Goal: Check status: Check status

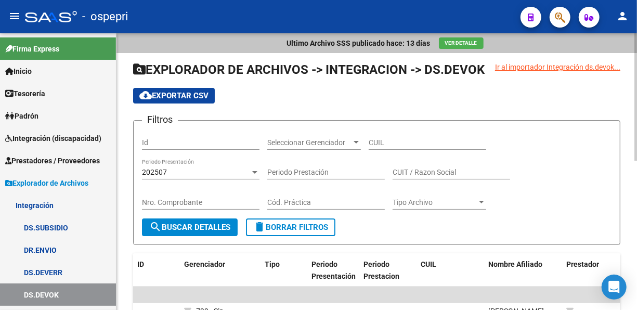
click at [383, 139] on input "CUIL" at bounding box center [428, 142] width 118 height 9
paste input "52-066548"
type input "52-066548"
click at [197, 227] on span "search Buscar Detalles" at bounding box center [189, 227] width 81 height 9
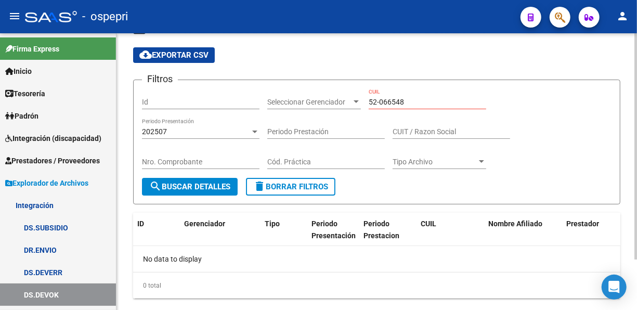
scroll to position [62, 0]
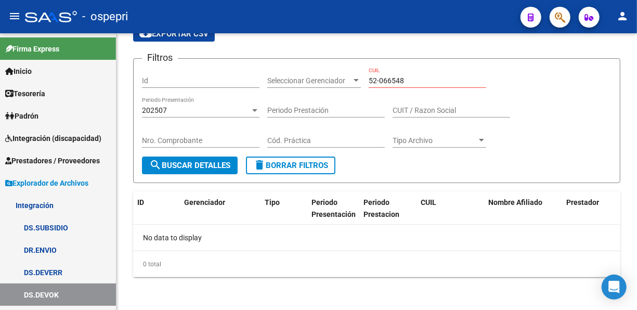
click at [42, 136] on span "Integración (discapacidad)" at bounding box center [53, 138] width 96 height 11
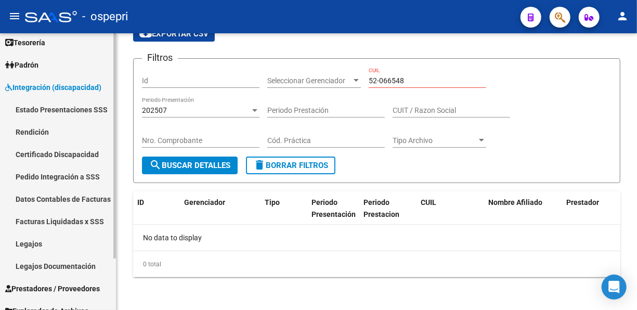
scroll to position [52, 0]
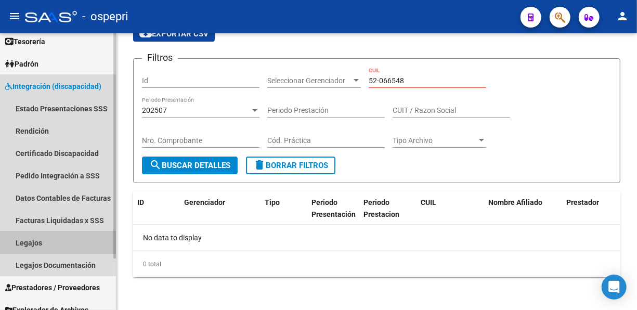
click at [34, 240] on link "Legajos" at bounding box center [58, 242] width 116 height 22
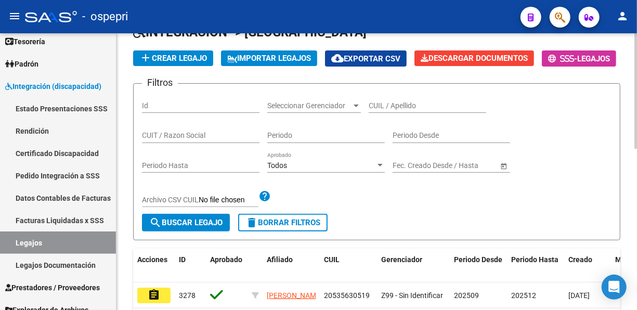
scroll to position [86, 0]
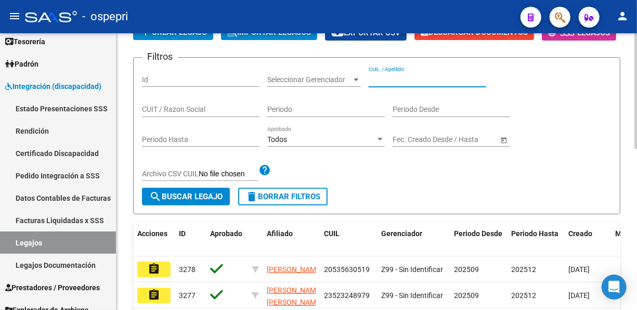
click at [375, 84] on input "CUIL / Apellido" at bounding box center [428, 79] width 118 height 9
paste input "52066548"
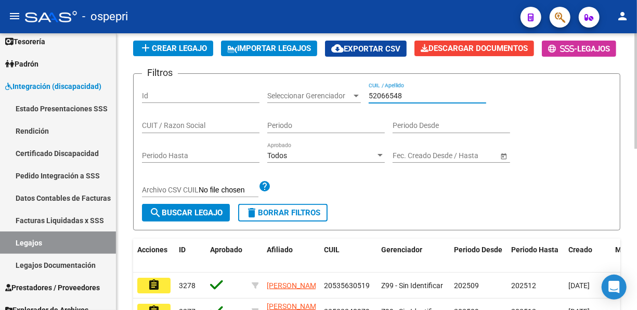
scroll to position [69, 0]
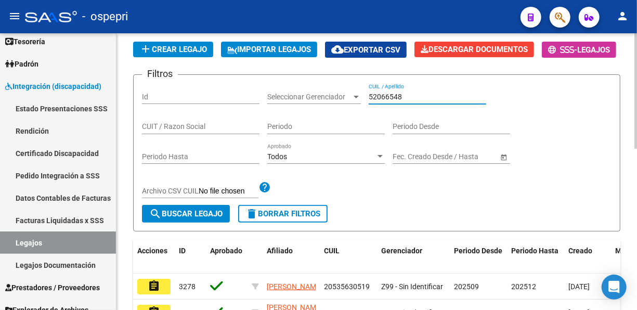
type input "52066548"
click at [184, 218] on span "search Buscar Legajo" at bounding box center [185, 213] width 73 height 9
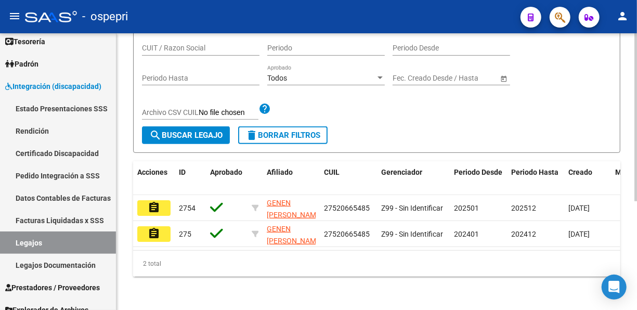
scroll to position [179, 0]
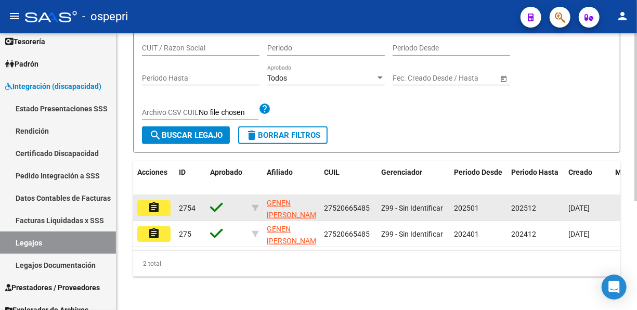
click at [150, 201] on mat-icon "assignment" at bounding box center [154, 207] width 12 height 12
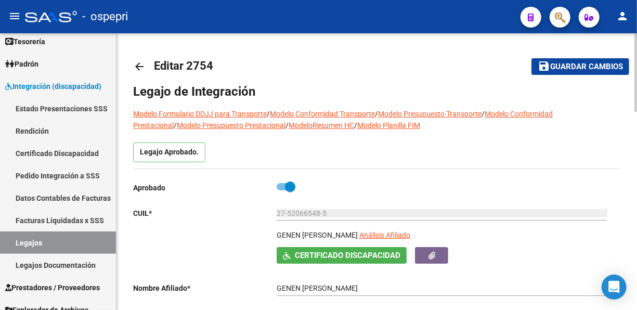
click at [139, 62] on mat-icon "arrow_back" at bounding box center [139, 66] width 12 height 12
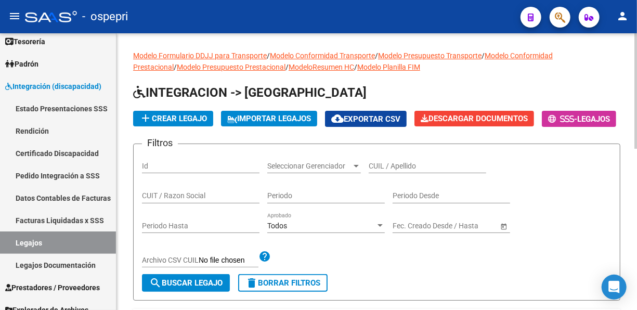
click at [384, 171] on input "CUIL / Apellido" at bounding box center [428, 166] width 118 height 9
paste input "39522341"
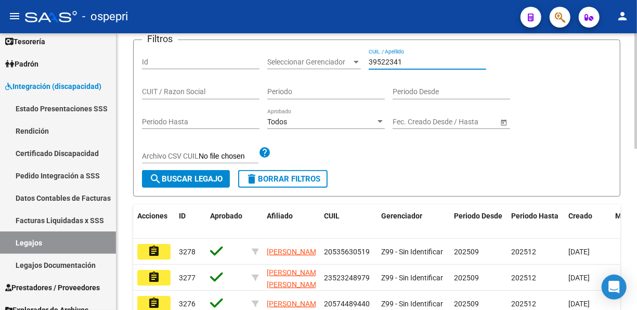
scroll to position [208, 0]
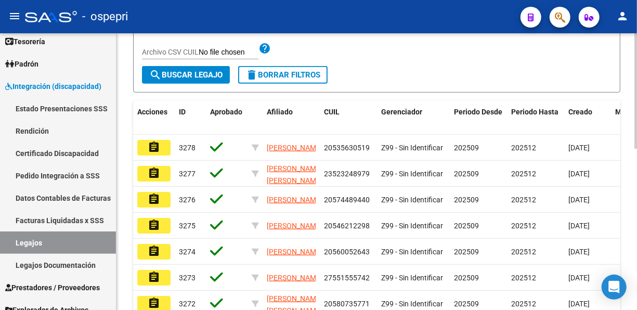
type input "39522341"
click at [179, 80] on span "search Buscar Legajo" at bounding box center [185, 74] width 73 height 9
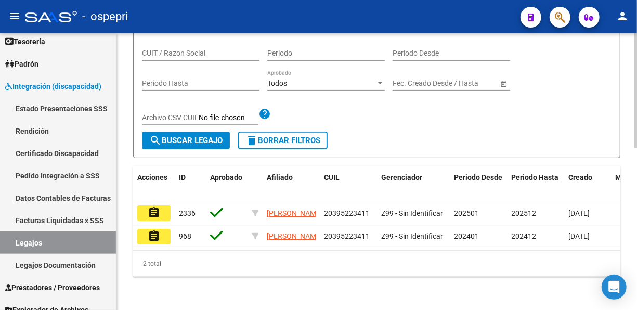
scroll to position [179, 0]
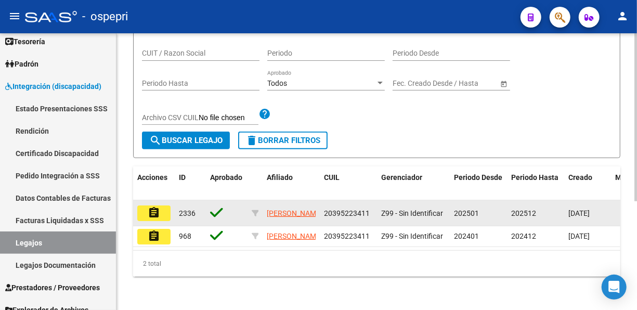
click at [158, 206] on mat-icon "assignment" at bounding box center [154, 212] width 12 height 12
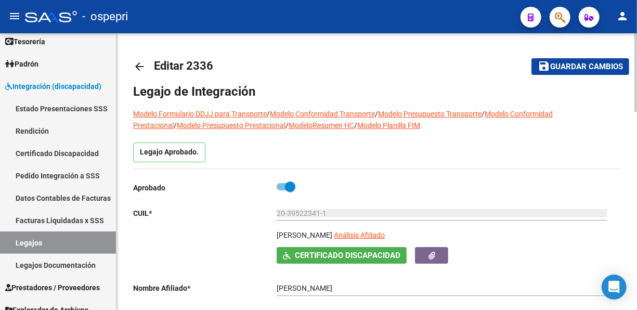
click at [140, 67] on mat-icon "arrow_back" at bounding box center [139, 66] width 12 height 12
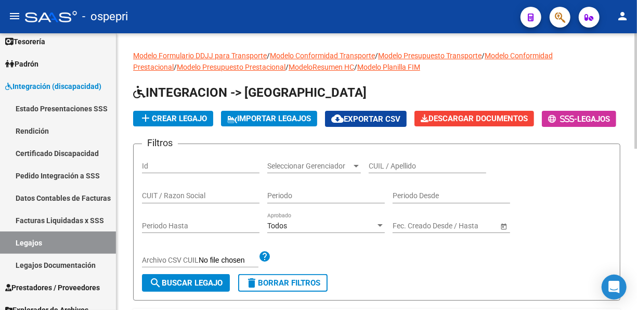
click at [375, 171] on input "CUIL / Apellido" at bounding box center [428, 166] width 118 height 9
paste input "47590169"
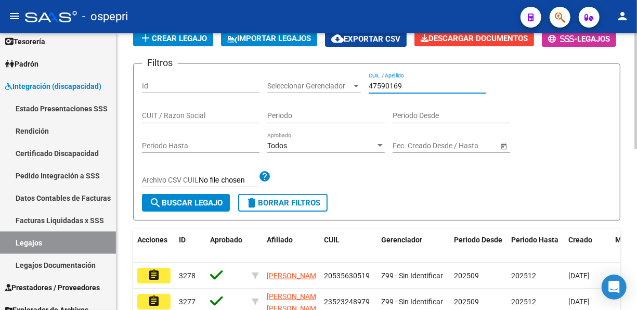
scroll to position [121, 0]
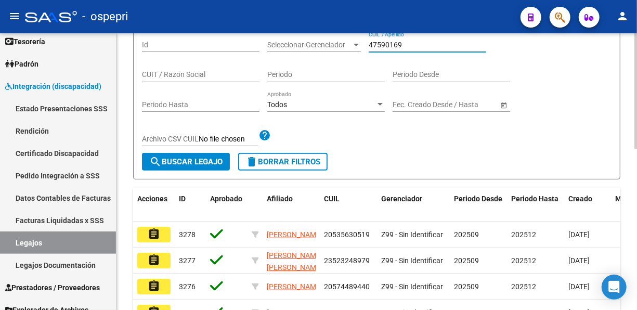
type input "47590169"
click at [197, 166] on span "search Buscar Legajo" at bounding box center [185, 161] width 73 height 9
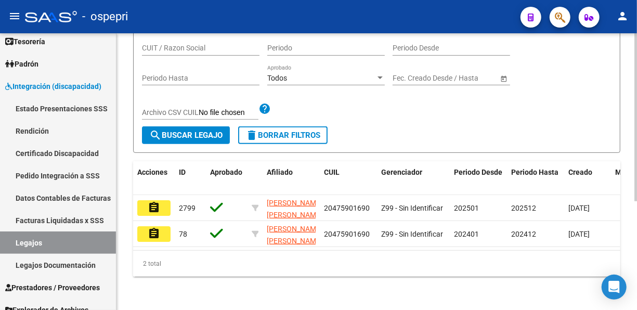
scroll to position [179, 0]
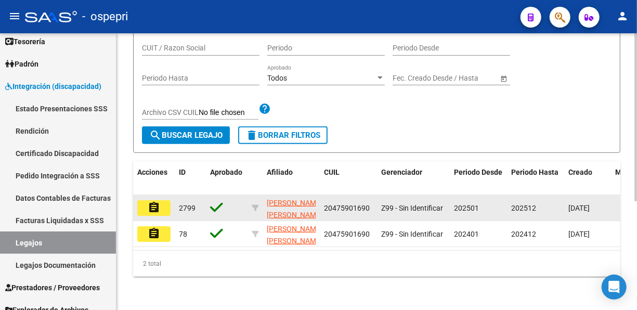
click at [148, 201] on mat-icon "assignment" at bounding box center [154, 207] width 12 height 12
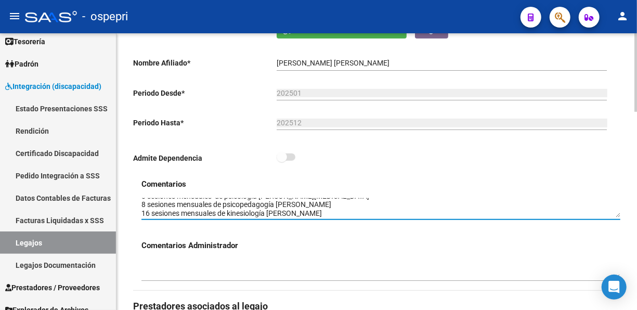
scroll to position [8, 0]
